Goal: Task Accomplishment & Management: Manage account settings

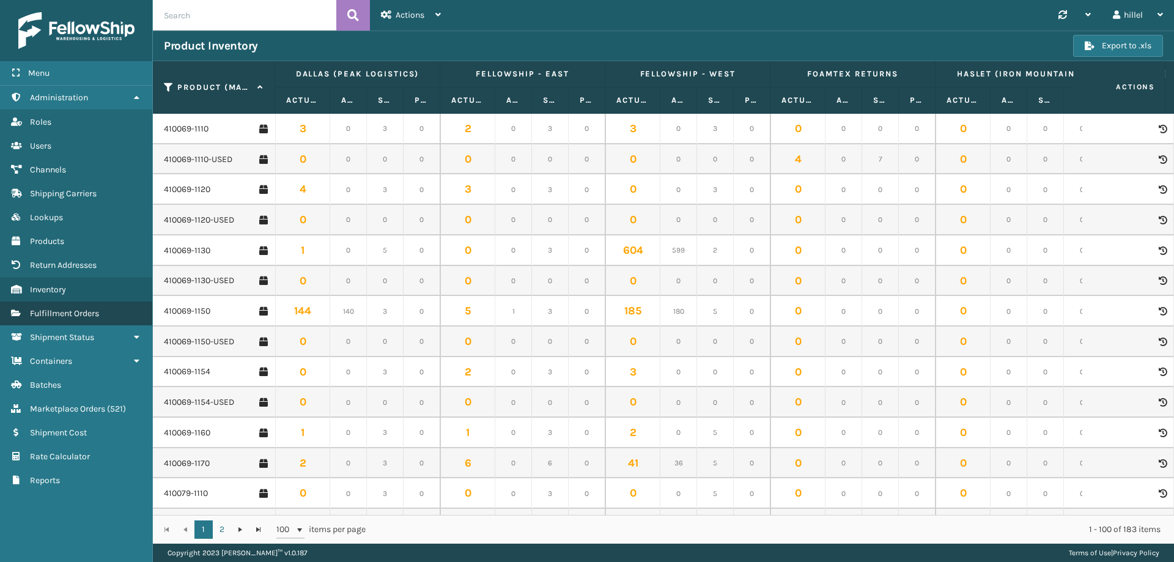
click at [68, 318] on span "Fulfillment Orders" at bounding box center [64, 313] width 69 height 10
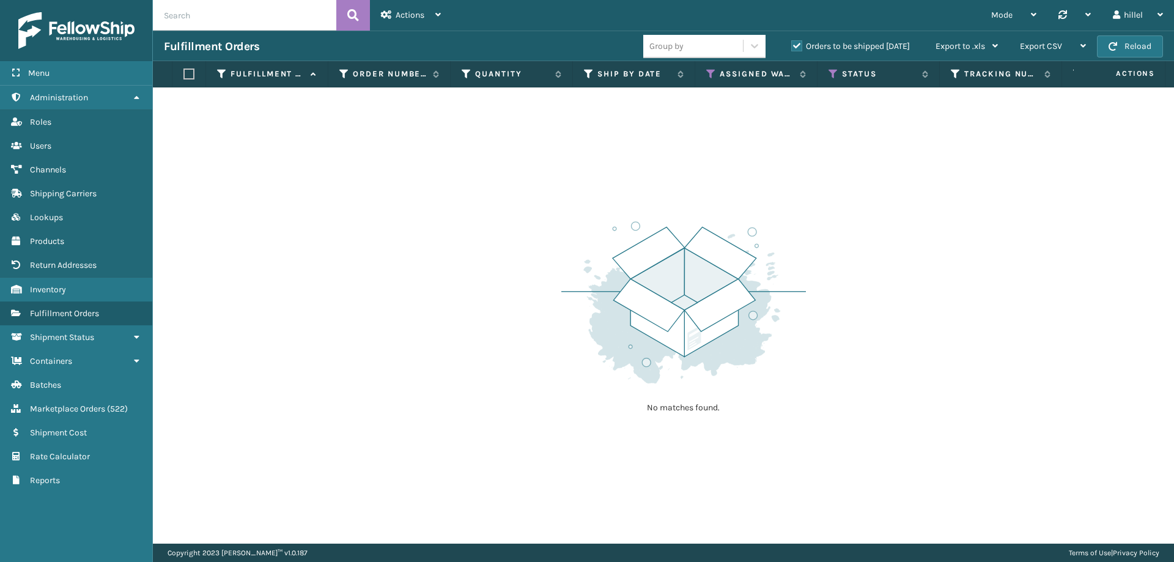
click at [798, 46] on label "Orders to be shipped [DATE]" at bounding box center [850, 46] width 119 height 10
click at [792, 46] on input "Orders to be shipped [DATE]" at bounding box center [791, 43] width 1 height 8
click at [798, 46] on label "Orders to be shipped [DATE]" at bounding box center [850, 46] width 119 height 10
click at [792, 46] on input "Orders to be shipped [DATE]" at bounding box center [791, 43] width 1 height 8
click at [711, 77] on icon at bounding box center [711, 73] width 10 height 11
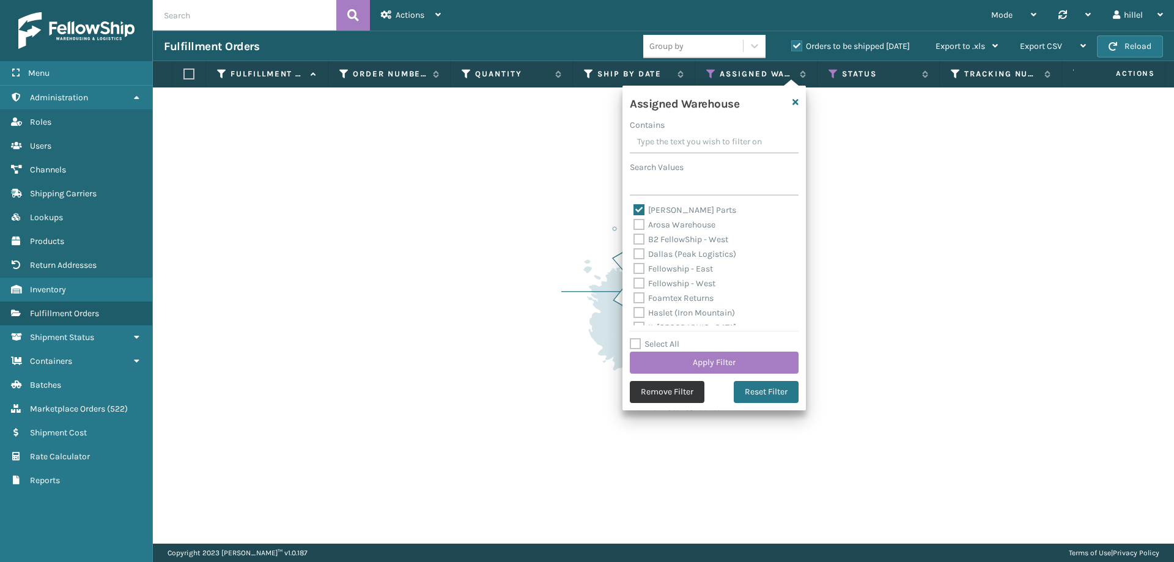
click at [682, 392] on button "Remove Filter" at bounding box center [667, 392] width 75 height 22
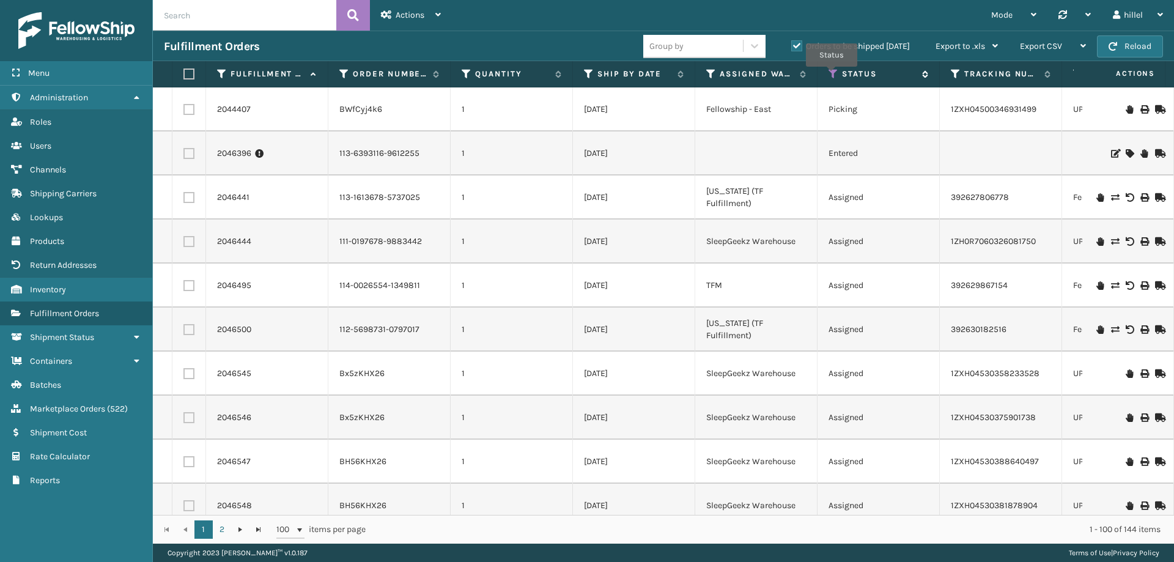
click at [832, 75] on icon at bounding box center [834, 73] width 10 height 11
click at [522, 243] on td "1" at bounding box center [512, 242] width 122 height 44
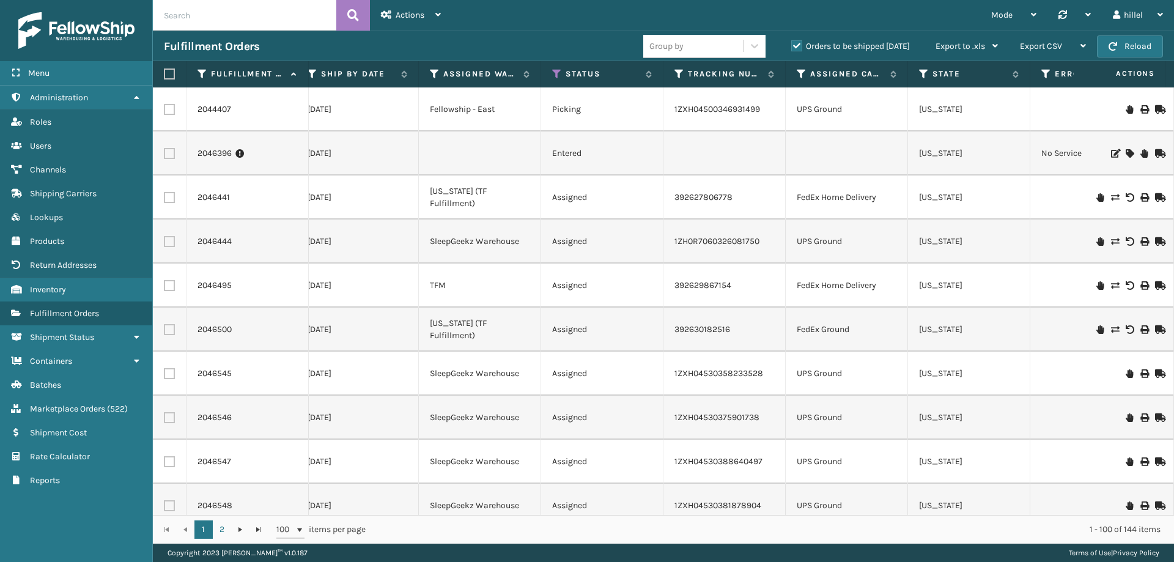
scroll to position [0, 271]
click at [1151, 16] on div "hillel" at bounding box center [1138, 15] width 50 height 31
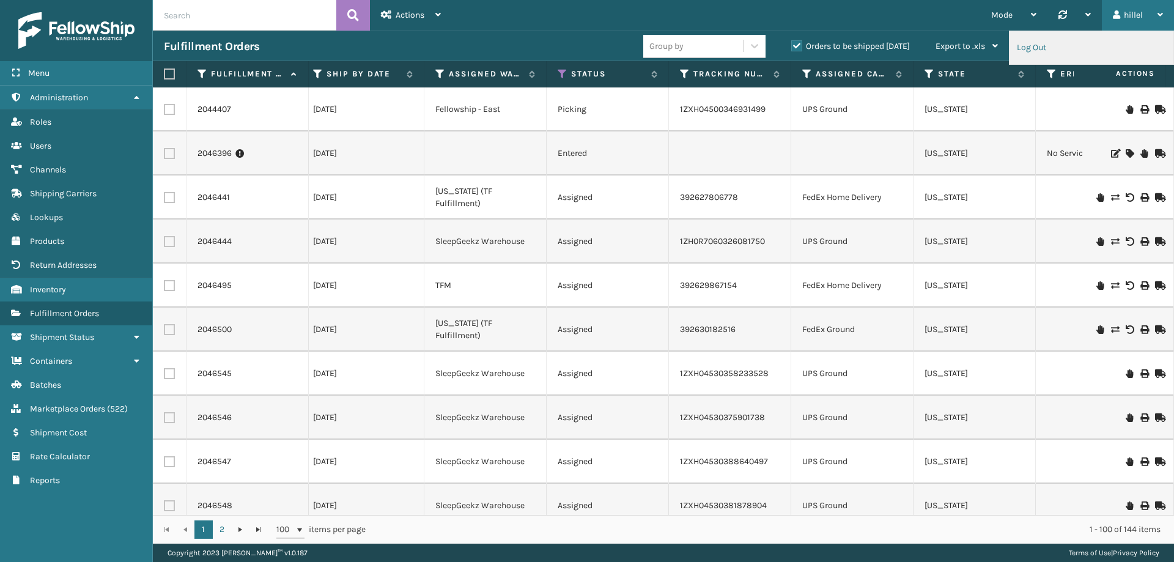
click at [1054, 49] on li "Log Out" at bounding box center [1092, 47] width 164 height 33
